Goal: Use online tool/utility

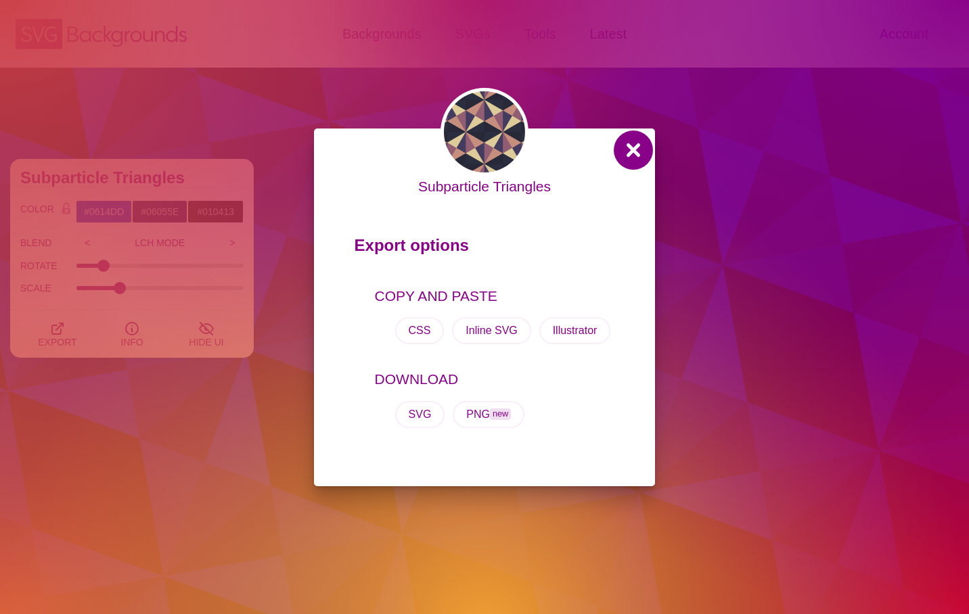
scroll to position [2315, 0]
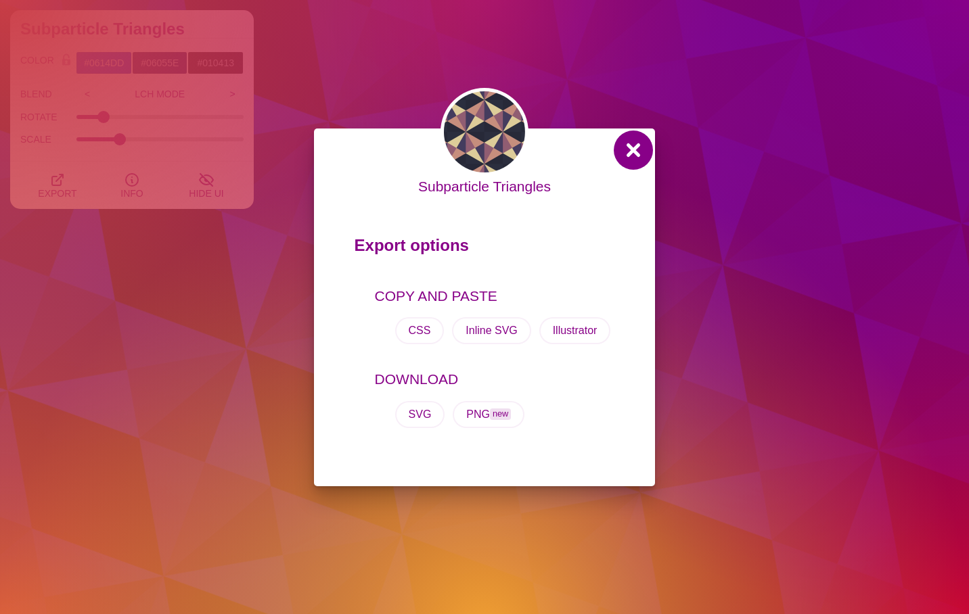
click at [633, 156] on button at bounding box center [633, 150] width 32 height 32
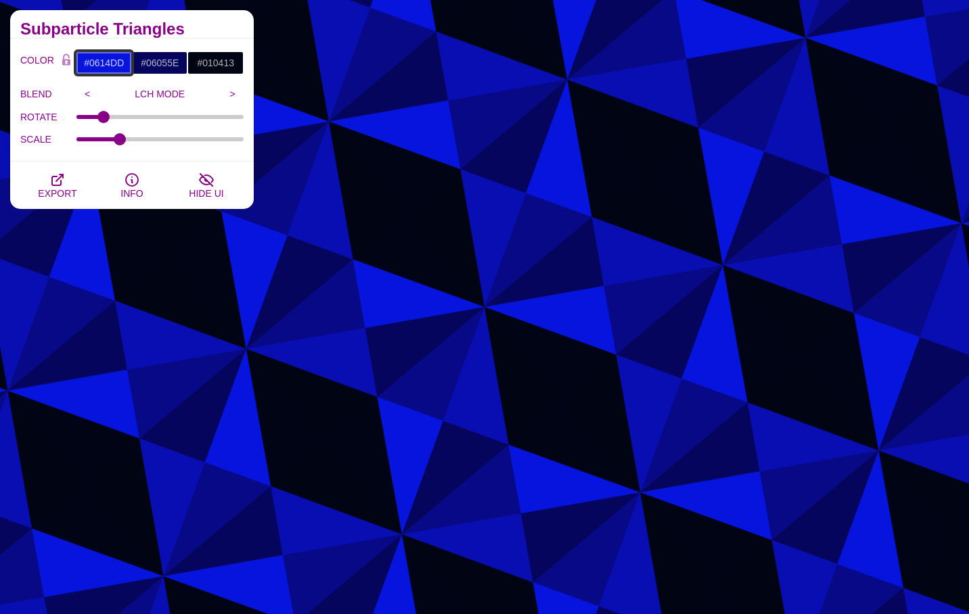
click at [108, 64] on input "#0614DD" at bounding box center [104, 62] width 56 height 23
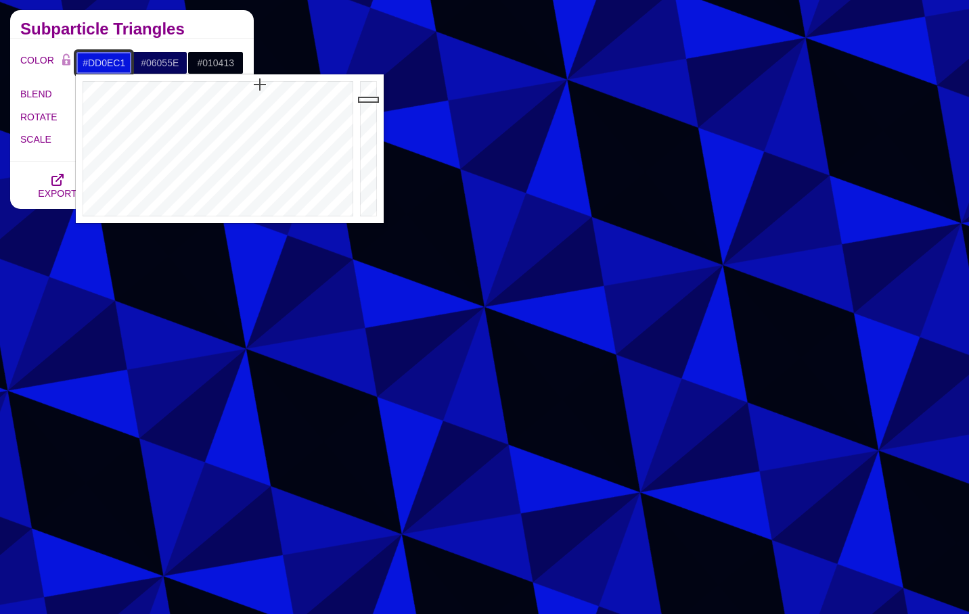
click at [314, 90] on div at bounding box center [216, 148] width 281 height 149
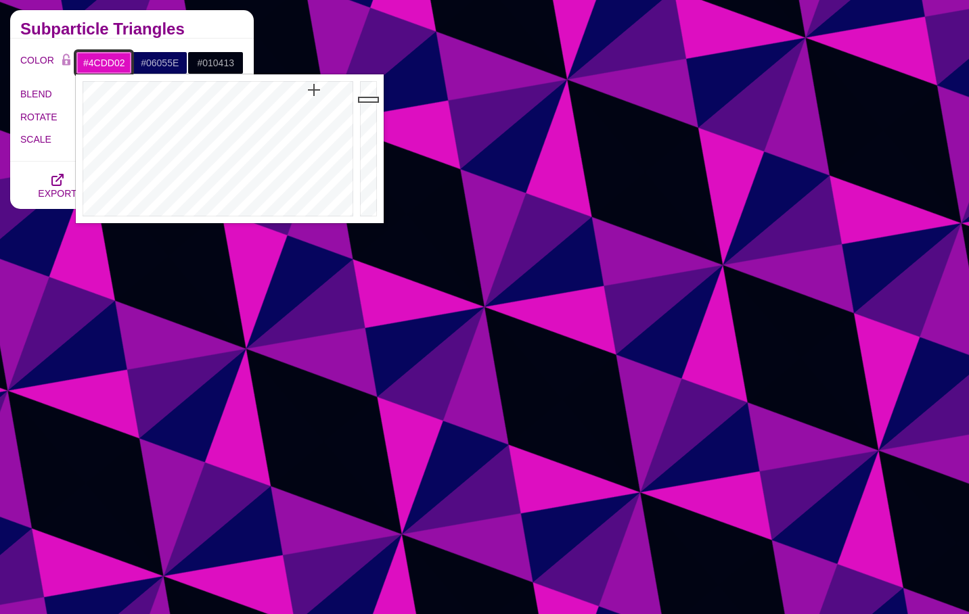
click at [158, 83] on div at bounding box center [216, 148] width 281 height 149
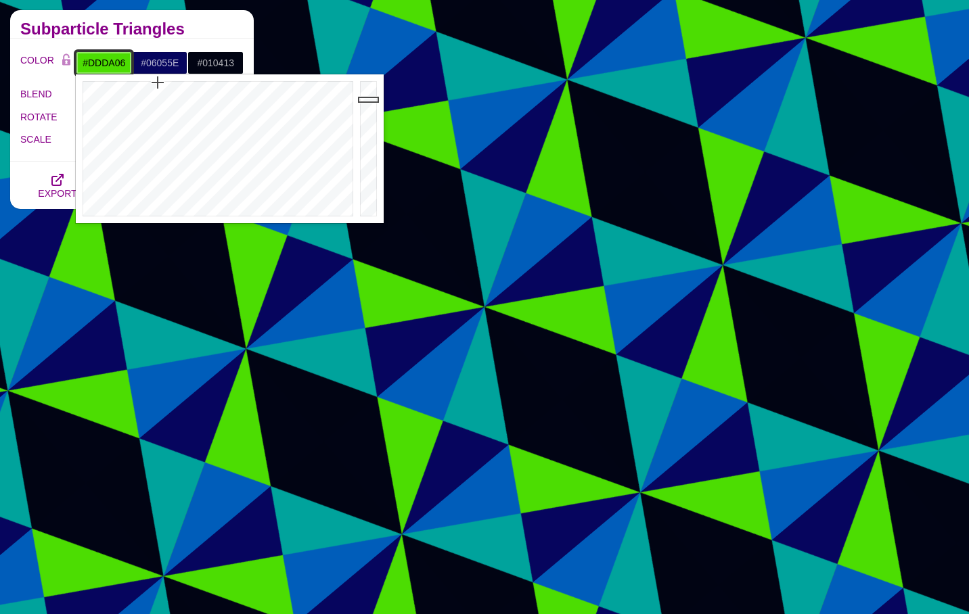
click at [127, 85] on div at bounding box center [216, 148] width 281 height 149
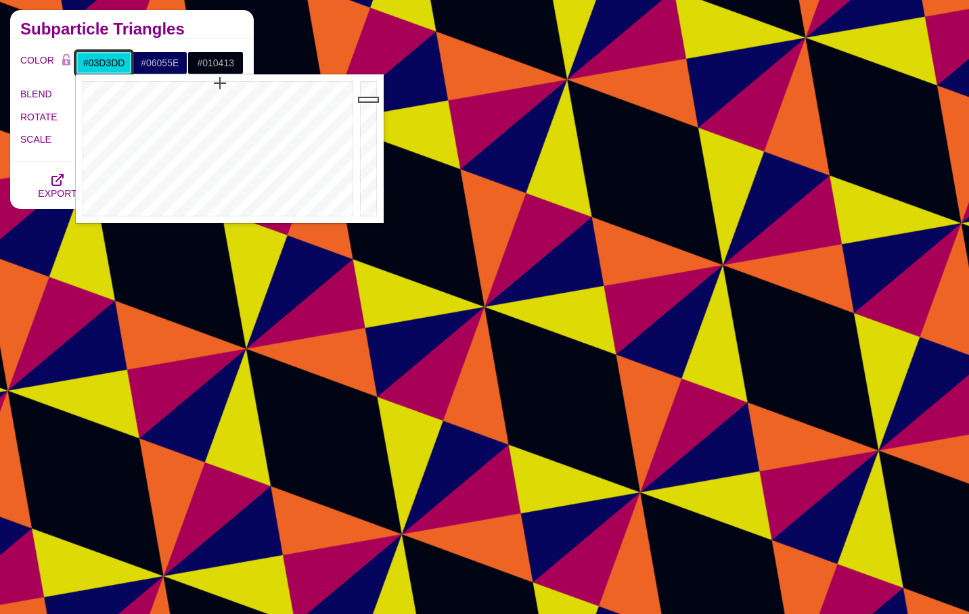
click at [220, 83] on div at bounding box center [216, 148] width 281 height 149
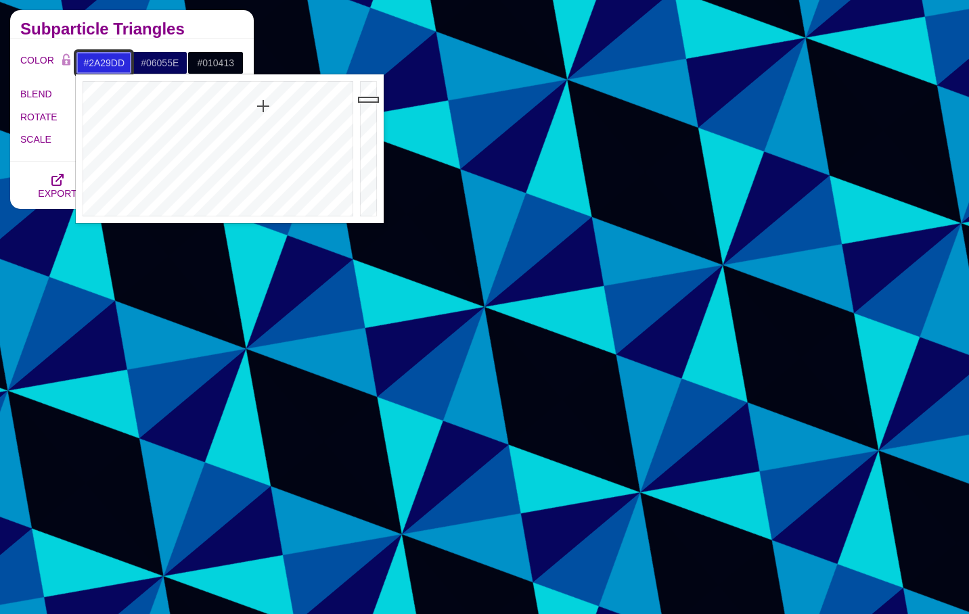
click at [263, 106] on div at bounding box center [216, 148] width 281 height 149
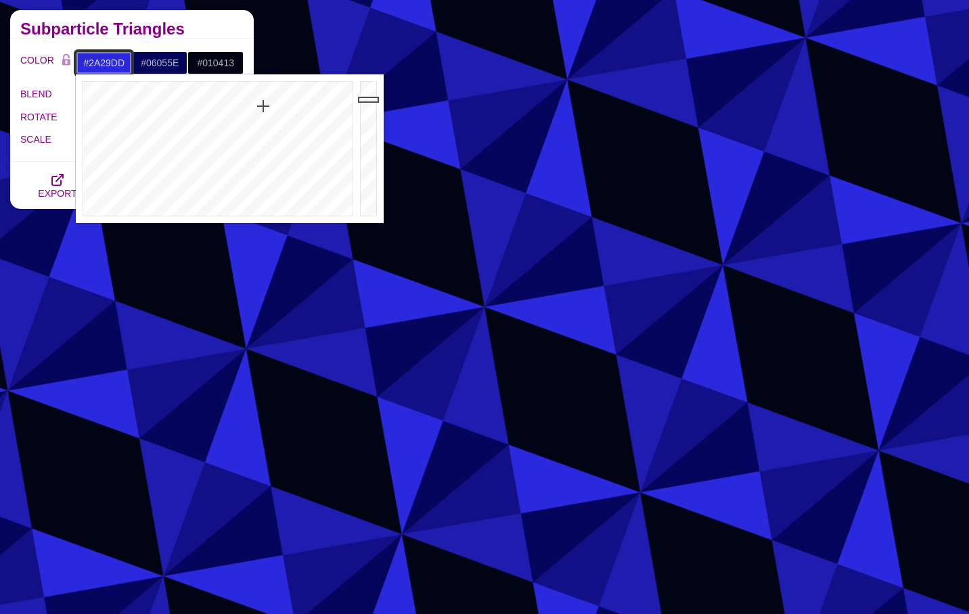
type input "#1B1A8A"
click at [369, 143] on div at bounding box center [369, 148] width 27 height 149
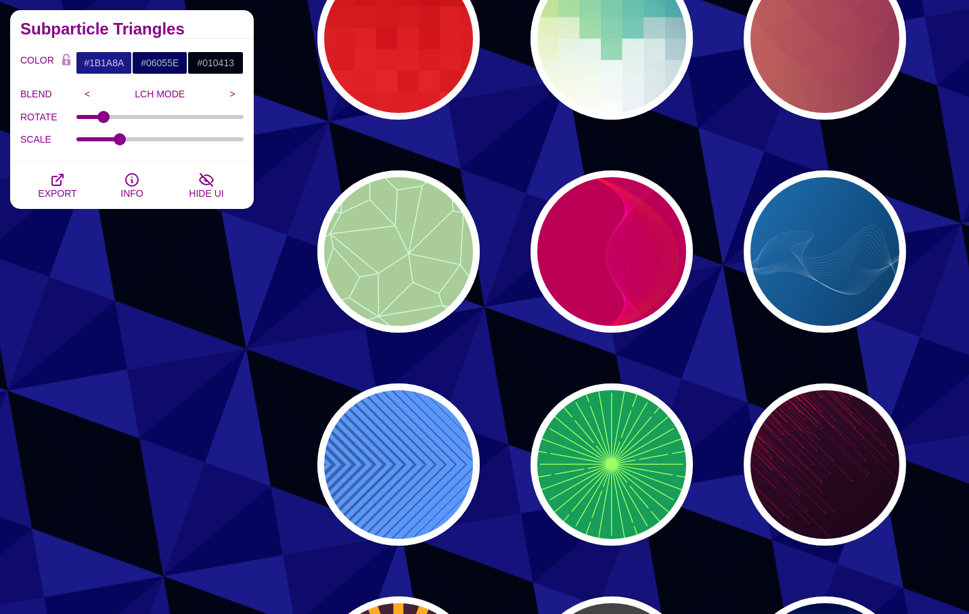
scroll to position [7877, 0]
